Goal: Check status: Check status

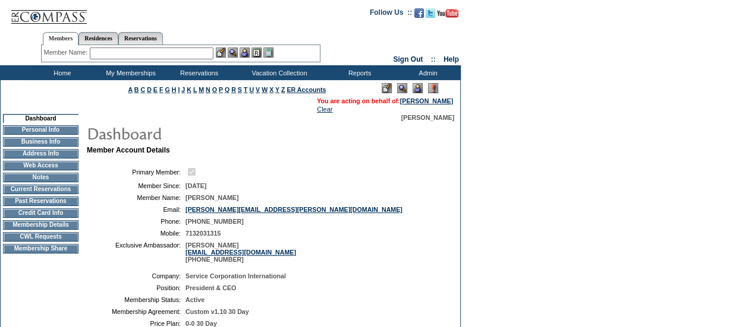
scroll to position [31, 0]
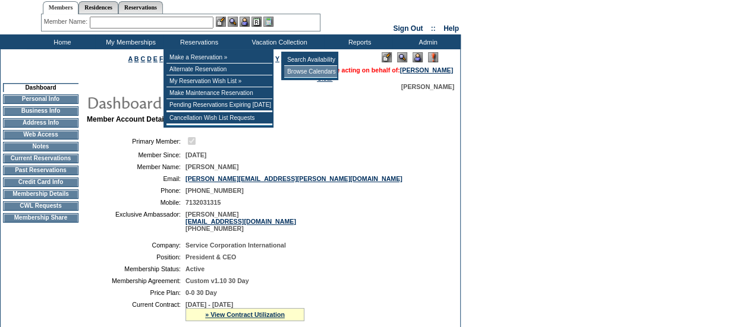
click at [318, 70] on td "Browse Calendars" at bounding box center [310, 72] width 53 height 12
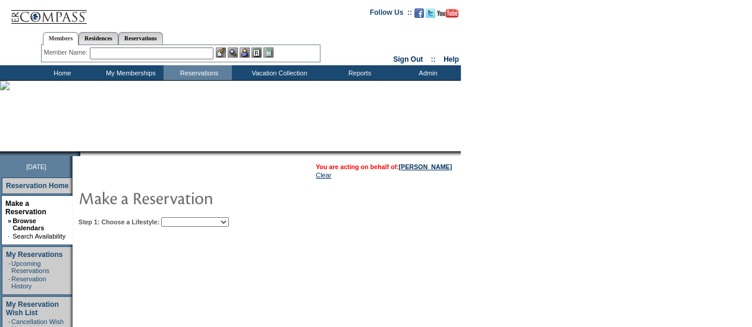
click at [226, 220] on select "Beach Leisure Metropolitan Mountain OIAL for Adventure OIAL for Couples OIAL fo…" at bounding box center [195, 223] width 68 height 10
select select "Leisure"
click at [181, 218] on select "Beach Leisure Metropolitan Mountain OIAL for Adventure OIAL for Couples OIAL fo…" at bounding box center [195, 223] width 68 height 10
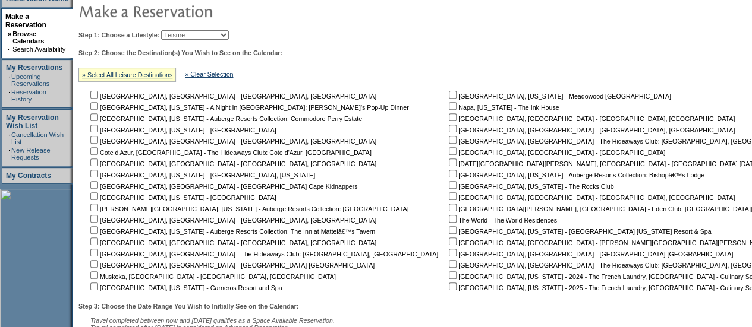
scroll to position [200, 0]
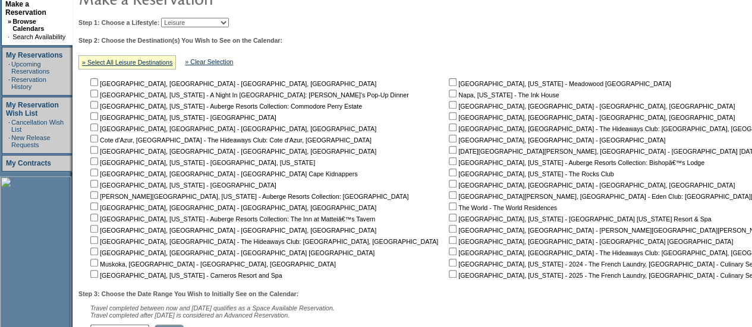
click at [98, 114] on input "checkbox" at bounding box center [94, 116] width 8 height 8
checkbox input "true"
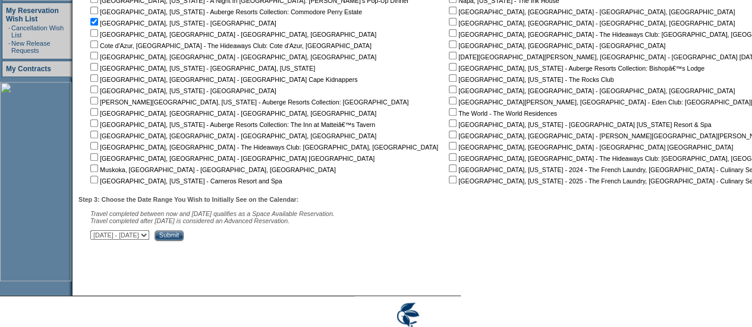
scroll to position [297, 0]
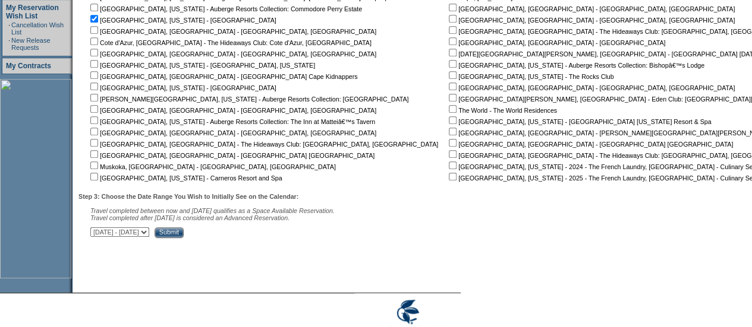
click at [184, 234] on input "Submit" at bounding box center [169, 233] width 29 height 11
